Goal: Entertainment & Leisure: Consume media (video, audio)

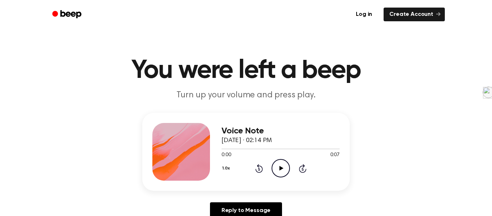
click at [284, 166] on icon "Play Audio" at bounding box center [281, 168] width 18 height 18
click at [287, 173] on icon "Play Audio" at bounding box center [281, 168] width 18 height 18
click at [281, 164] on icon "Play Audio" at bounding box center [281, 168] width 18 height 18
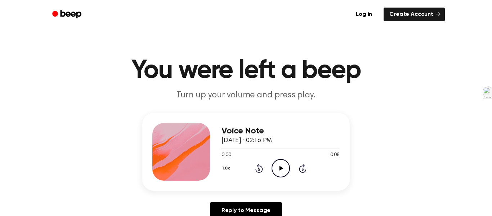
click at [279, 174] on icon "Play Audio" at bounding box center [281, 168] width 18 height 18
click at [279, 163] on icon "Play Audio" at bounding box center [281, 168] width 18 height 18
click at [278, 164] on icon "Play Audio" at bounding box center [281, 168] width 18 height 18
click at [278, 164] on icon "Pause Audio" at bounding box center [281, 168] width 18 height 18
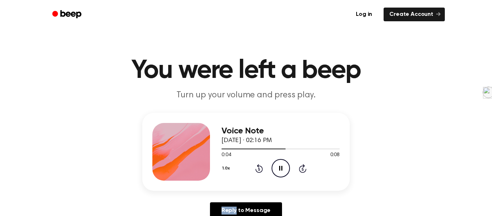
click at [278, 164] on icon "Pause Audio" at bounding box center [281, 168] width 18 height 18
click at [253, 171] on div "1.0x Rewind 5 seconds Play Audio Skip 5 seconds" at bounding box center [281, 168] width 118 height 18
click at [284, 172] on icon "Play Audio" at bounding box center [281, 168] width 18 height 18
click at [281, 173] on icon "Play Audio" at bounding box center [281, 168] width 18 height 18
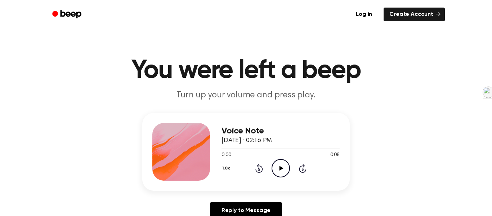
click at [285, 167] on icon "Play Audio" at bounding box center [281, 168] width 18 height 18
click at [285, 169] on icon "Play Audio" at bounding box center [281, 168] width 18 height 18
click at [277, 168] on icon "Play Audio" at bounding box center [281, 168] width 18 height 18
click at [285, 170] on icon "Play Audio" at bounding box center [281, 168] width 18 height 18
click at [278, 162] on icon "Play Audio" at bounding box center [281, 168] width 18 height 18
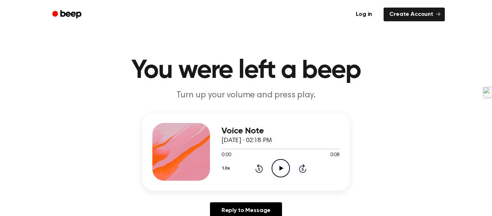
click at [274, 173] on icon "Play Audio" at bounding box center [281, 168] width 18 height 18
click at [279, 165] on icon "Play Audio" at bounding box center [281, 168] width 18 height 18
click at [279, 174] on icon "Play Audio" at bounding box center [281, 168] width 18 height 18
click at [282, 165] on icon "Play Audio" at bounding box center [281, 168] width 18 height 18
click at [284, 169] on icon "Play Audio" at bounding box center [281, 168] width 18 height 18
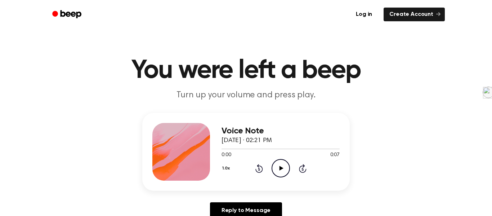
click at [278, 164] on icon "Play Audio" at bounding box center [281, 168] width 18 height 18
click at [280, 164] on icon "Play Audio" at bounding box center [281, 168] width 18 height 18
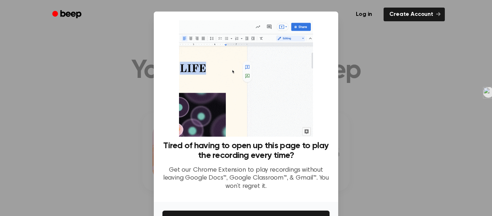
click at [346, 133] on div at bounding box center [246, 108] width 492 height 216
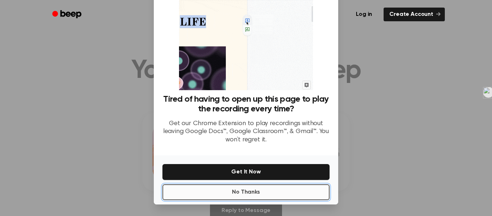
click at [285, 191] on button "No Thanks" at bounding box center [246, 192] width 167 height 16
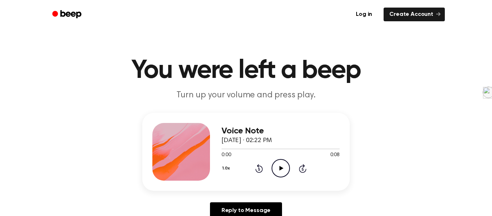
click at [279, 176] on icon "Play Audio" at bounding box center [281, 168] width 18 height 18
click at [225, 117] on div "Voice Note October 14, 2024 · 02:22 PM 0:00 0:08 Your browser does not support …" at bounding box center [246, 152] width 208 height 78
click at [290, 172] on icon "Play Audio" at bounding box center [281, 168] width 18 height 18
click at [278, 174] on icon "Play Audio" at bounding box center [281, 168] width 18 height 18
click at [274, 174] on icon "Play Audio" at bounding box center [281, 168] width 18 height 18
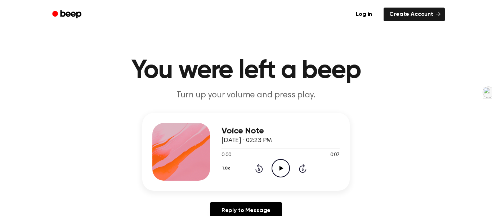
click at [283, 160] on circle at bounding box center [281, 168] width 18 height 18
click at [286, 175] on icon "Play Audio" at bounding box center [281, 168] width 18 height 18
click at [284, 177] on icon "Play Audio" at bounding box center [281, 168] width 18 height 18
click at [282, 169] on icon at bounding box center [281, 168] width 4 height 5
click at [275, 168] on icon "Play Audio" at bounding box center [281, 168] width 18 height 18
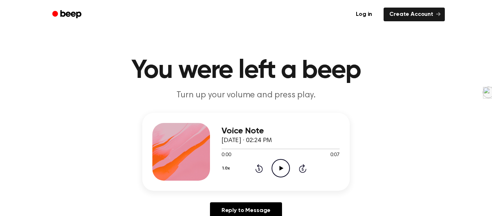
click at [273, 167] on icon "Play Audio" at bounding box center [281, 168] width 18 height 18
click at [276, 171] on icon "Play Audio" at bounding box center [281, 168] width 18 height 18
click at [276, 165] on icon "Play Audio" at bounding box center [281, 168] width 18 height 18
click at [274, 173] on icon "Play Audio" at bounding box center [281, 168] width 18 height 18
